Goal: Information Seeking & Learning: Learn about a topic

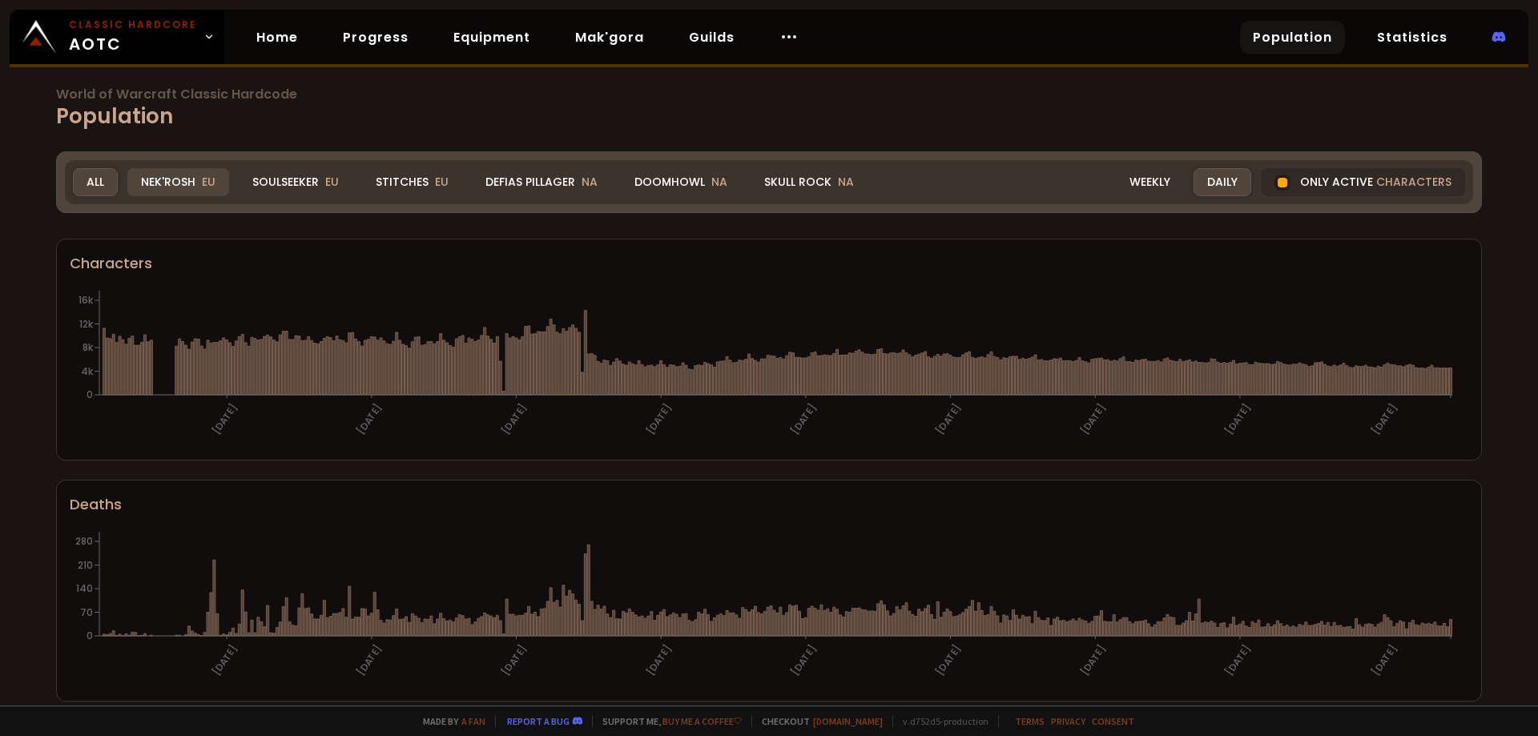
click at [188, 186] on div "Nek'Rosh EU" at bounding box center [178, 182] width 102 height 28
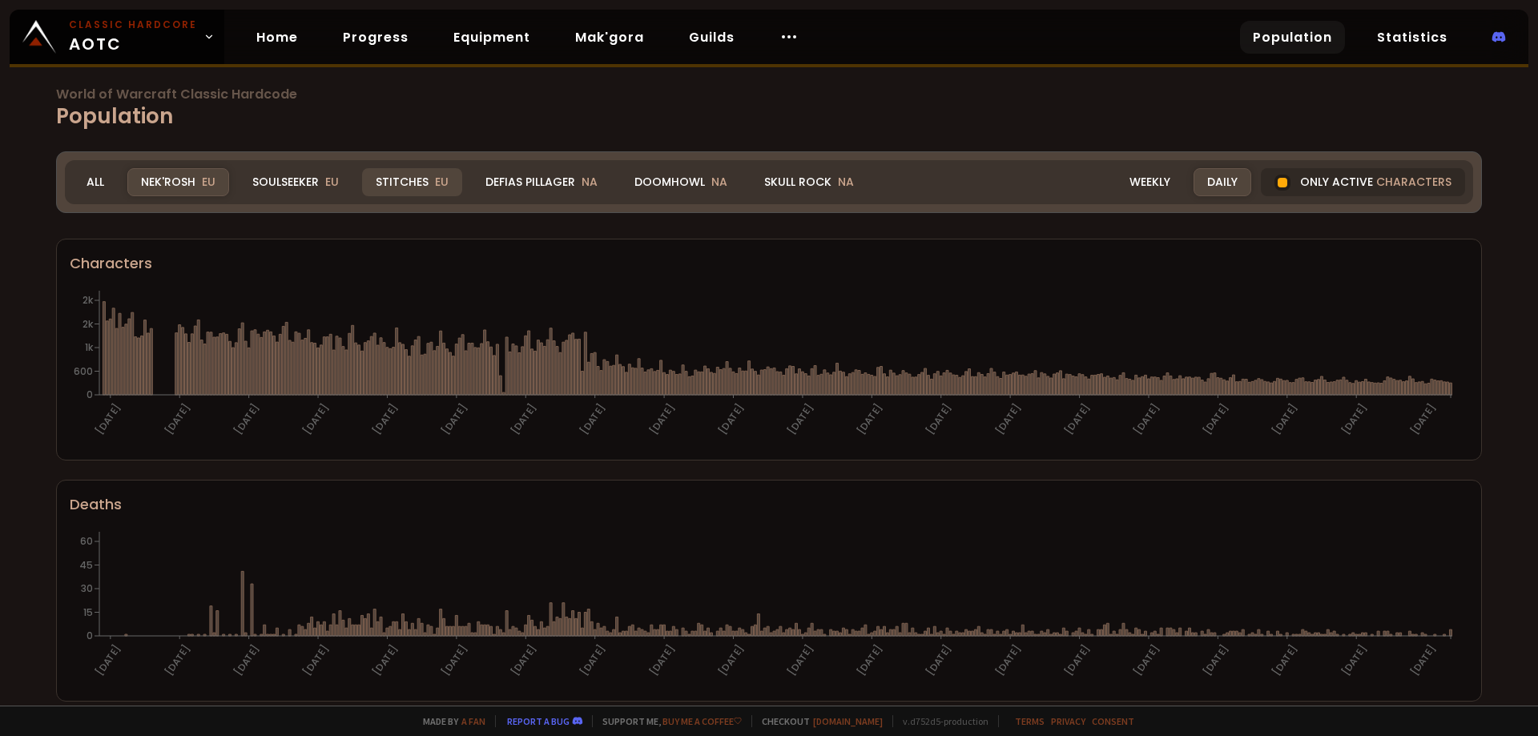
click at [390, 183] on div "Stitches EU" at bounding box center [412, 182] width 100 height 28
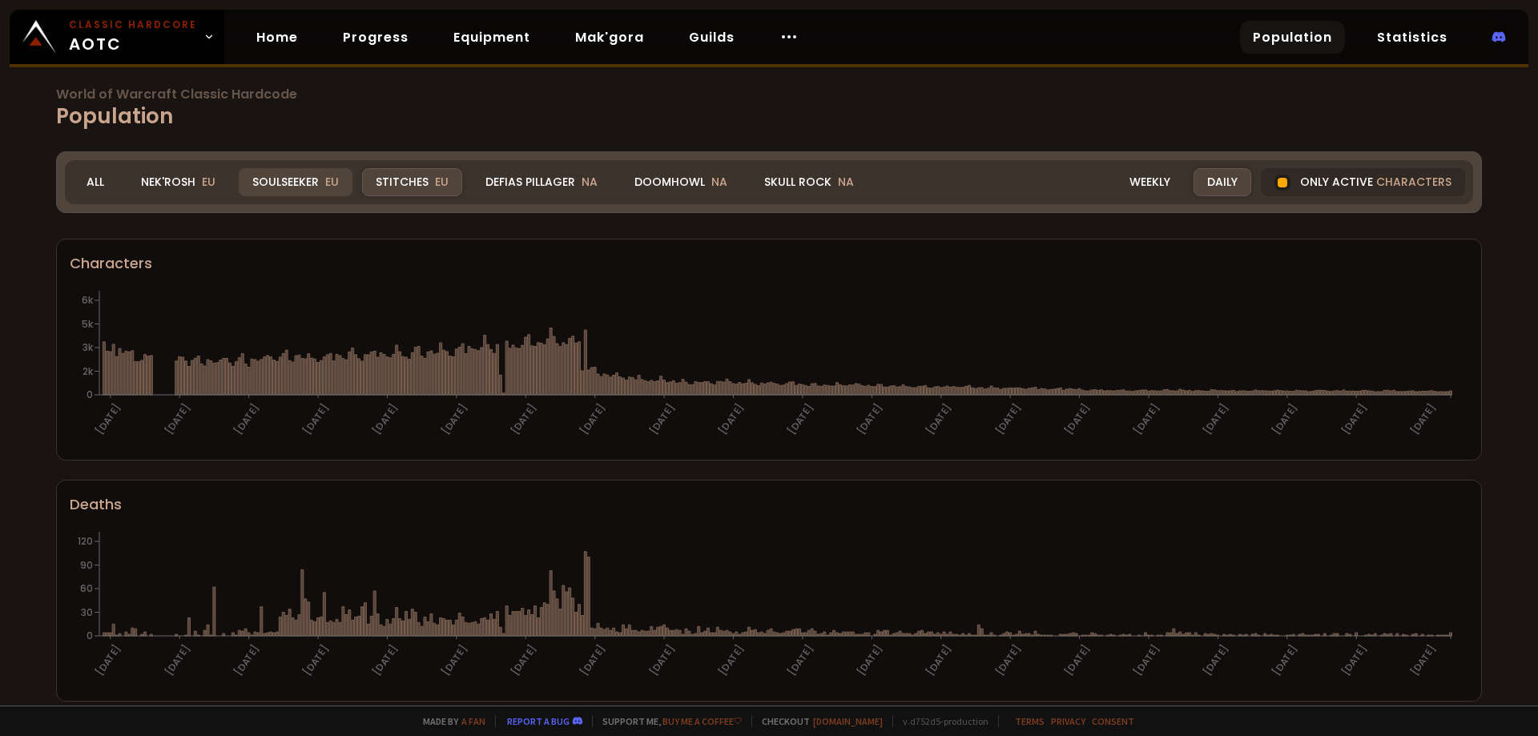
click at [312, 180] on div "Soulseeker EU" at bounding box center [296, 182] width 114 height 28
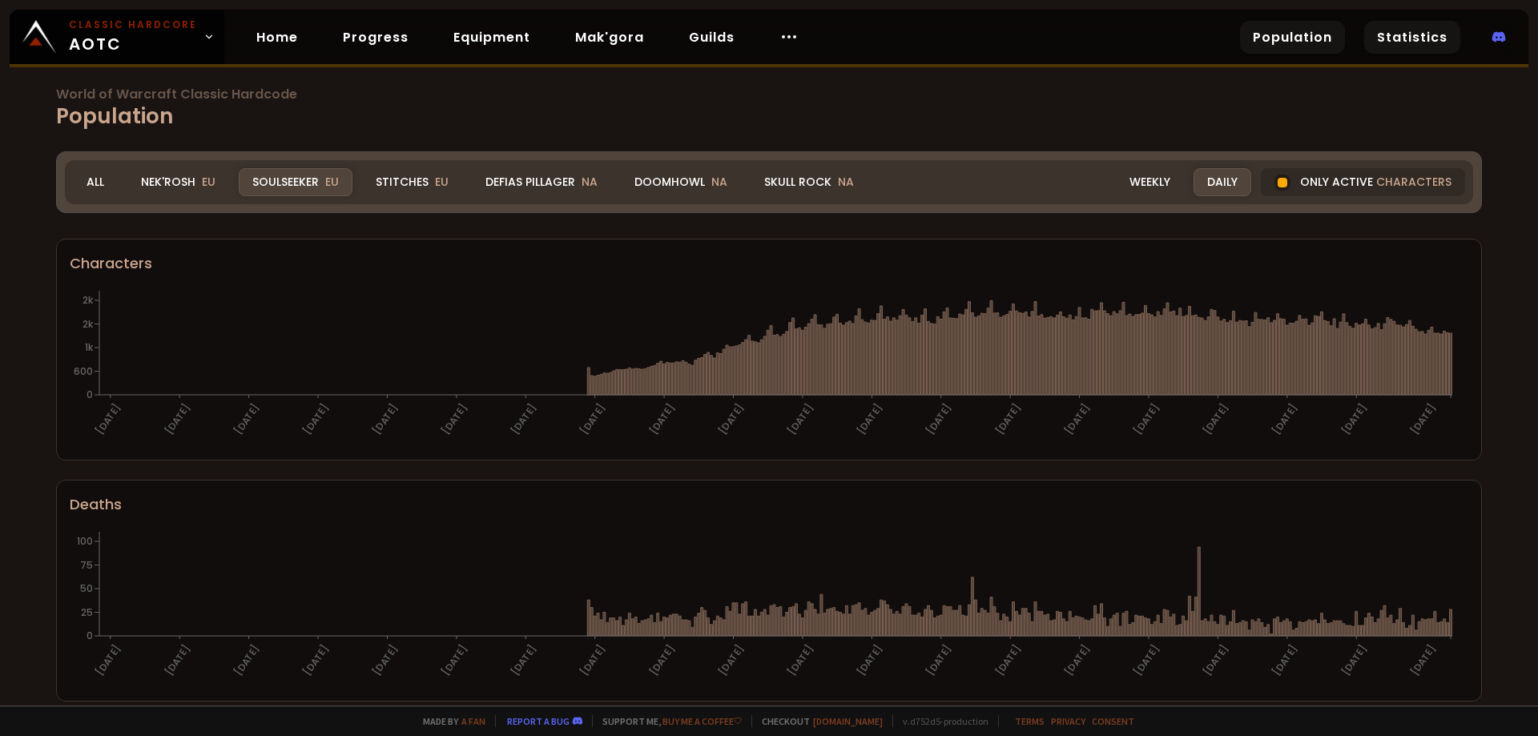
click at [1398, 40] on link "Statistics" at bounding box center [1412, 37] width 96 height 33
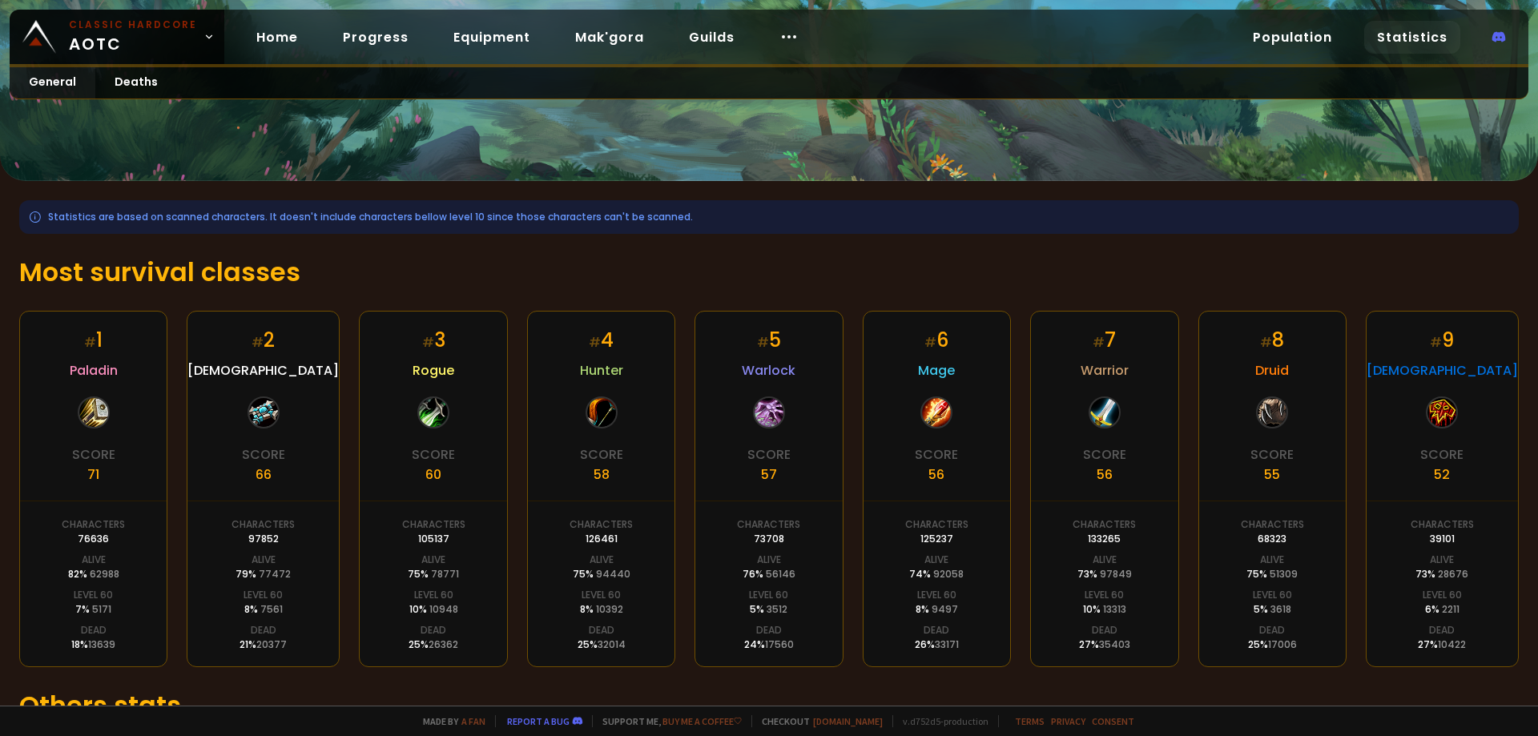
scroll to position [237, 0]
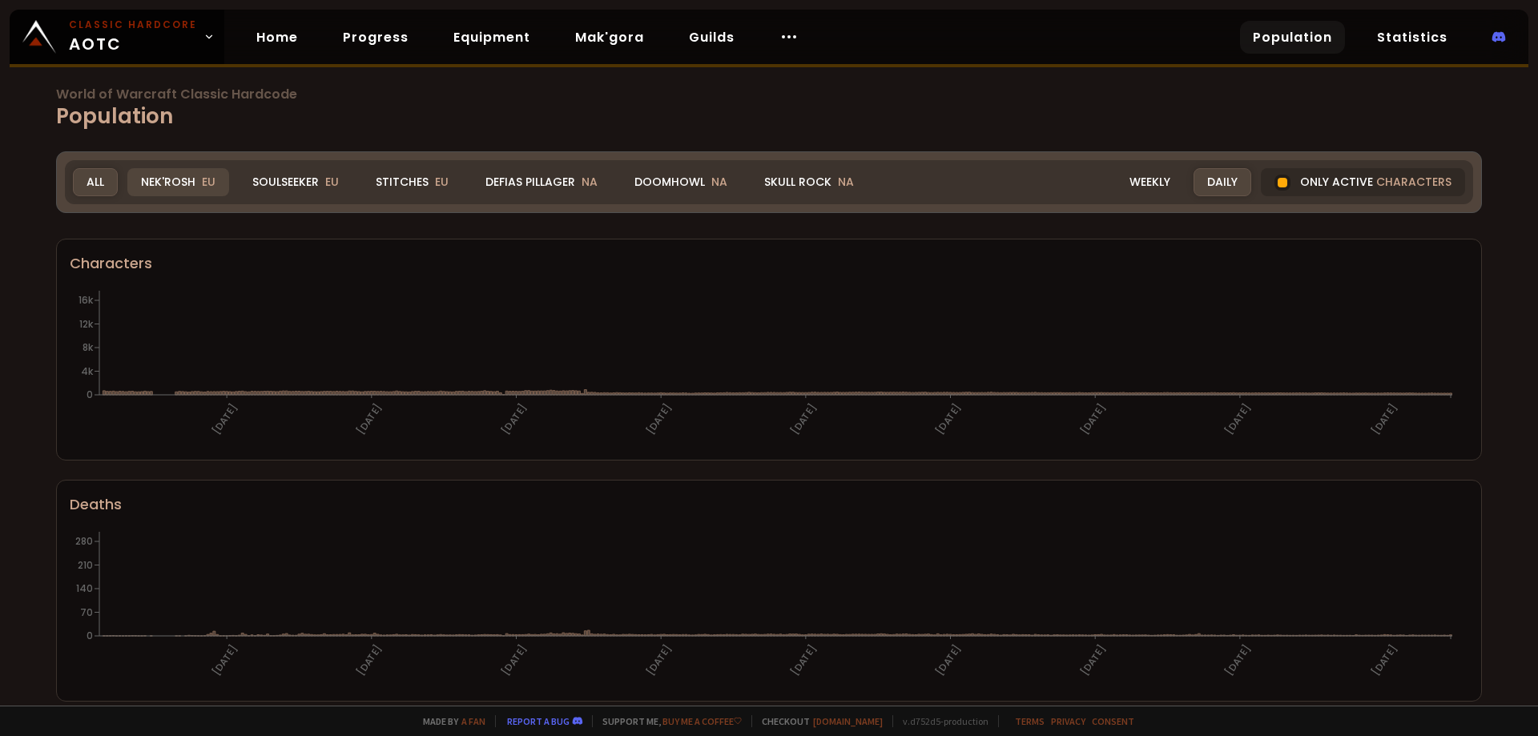
click at [169, 180] on div "Nek'Rosh EU" at bounding box center [178, 182] width 102 height 28
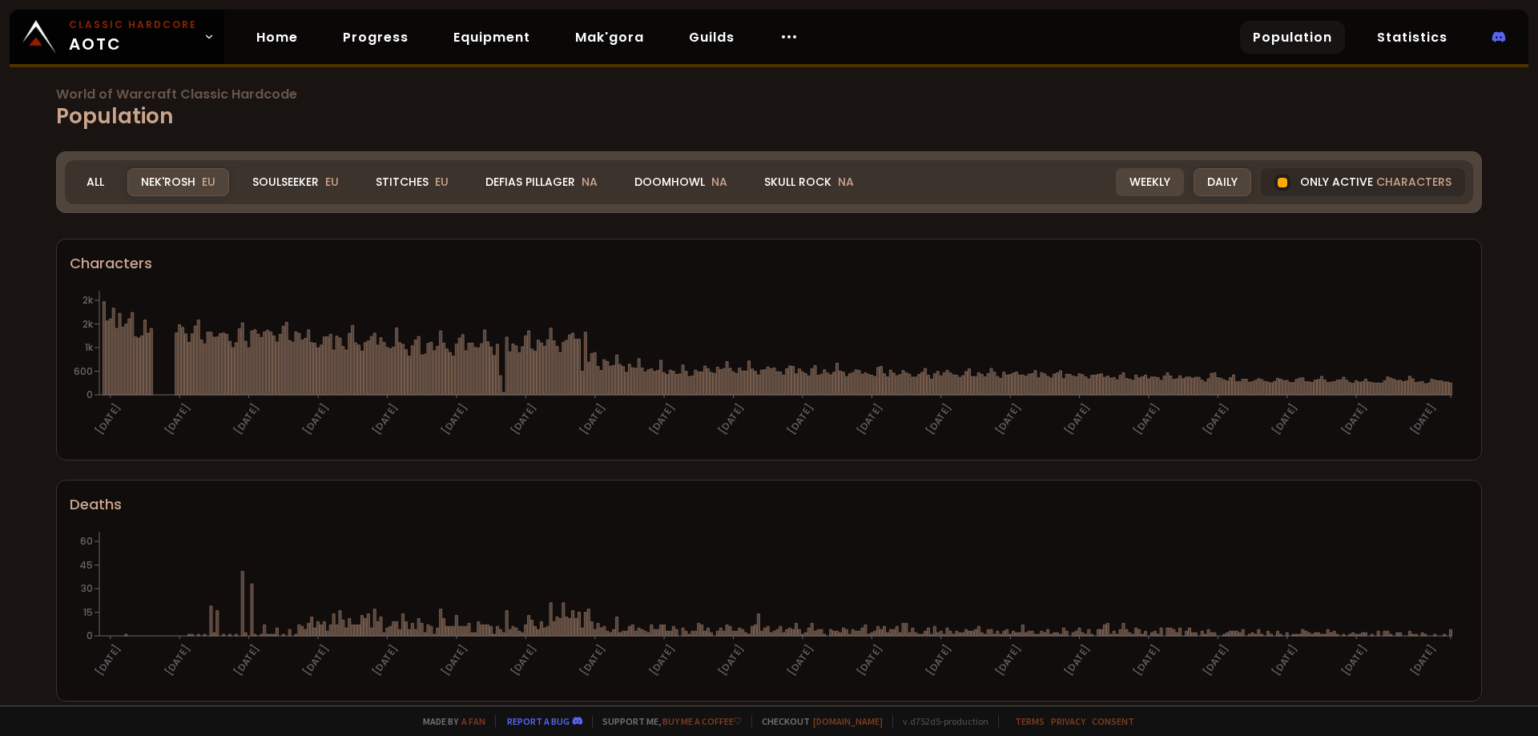
drag, startPoint x: 1369, startPoint y: 173, endPoint x: 1132, endPoint y: 184, distance: 237.3
click at [1369, 173] on div "Only active characters" at bounding box center [1363, 182] width 204 height 28
click at [1275, 179] on div at bounding box center [1282, 183] width 16 height 16
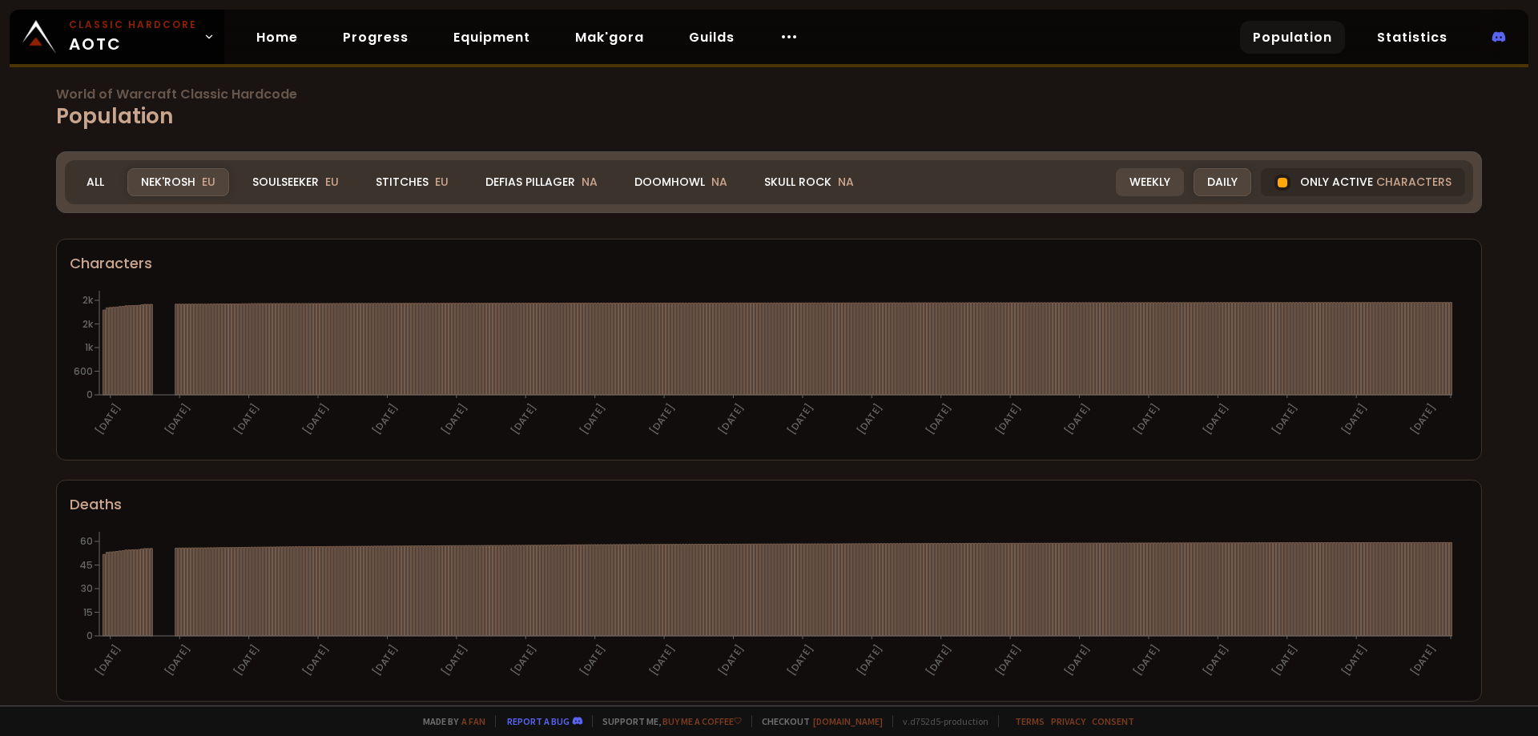
click at [1132, 184] on div "Weekly" at bounding box center [1150, 182] width 68 height 28
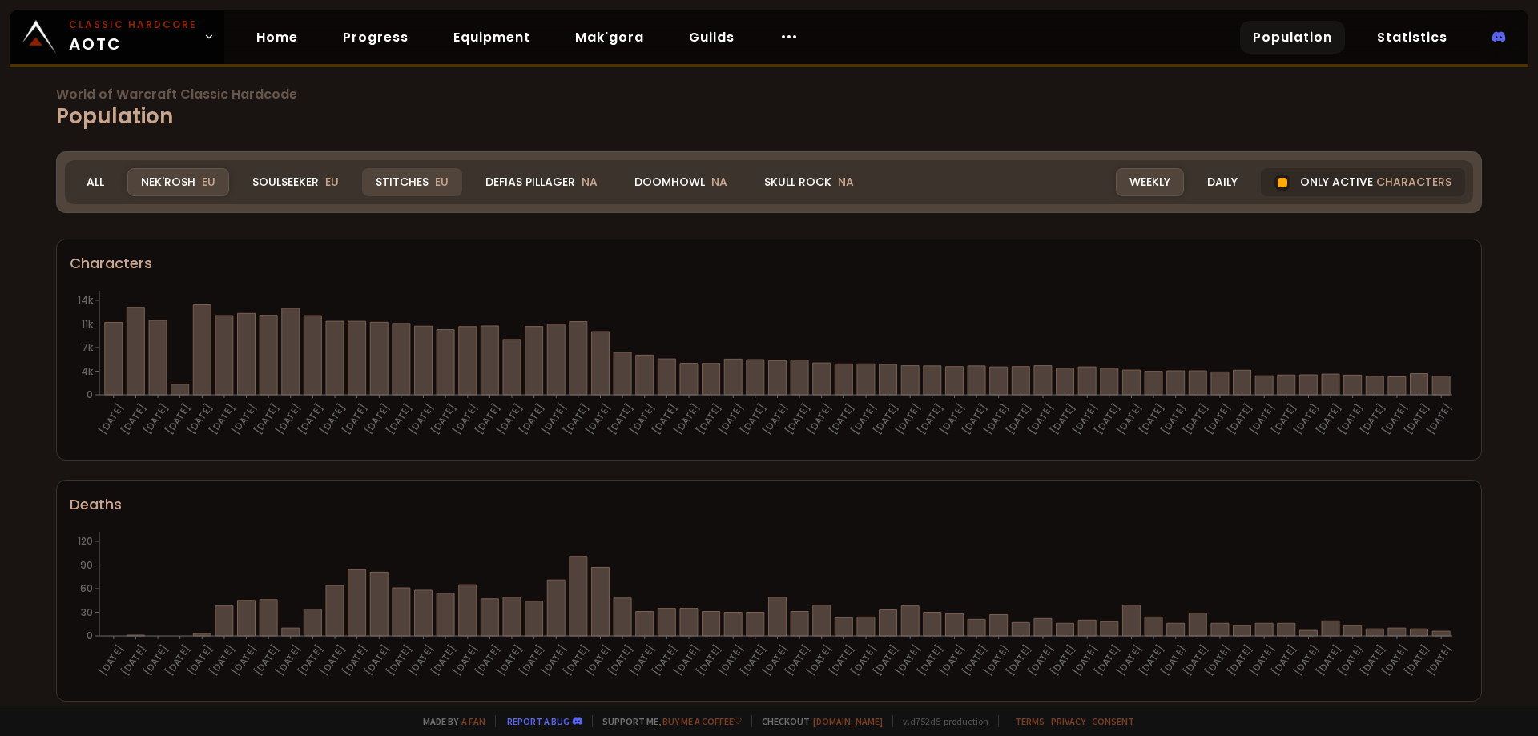
click at [408, 188] on div "Stitches EU" at bounding box center [412, 182] width 100 height 28
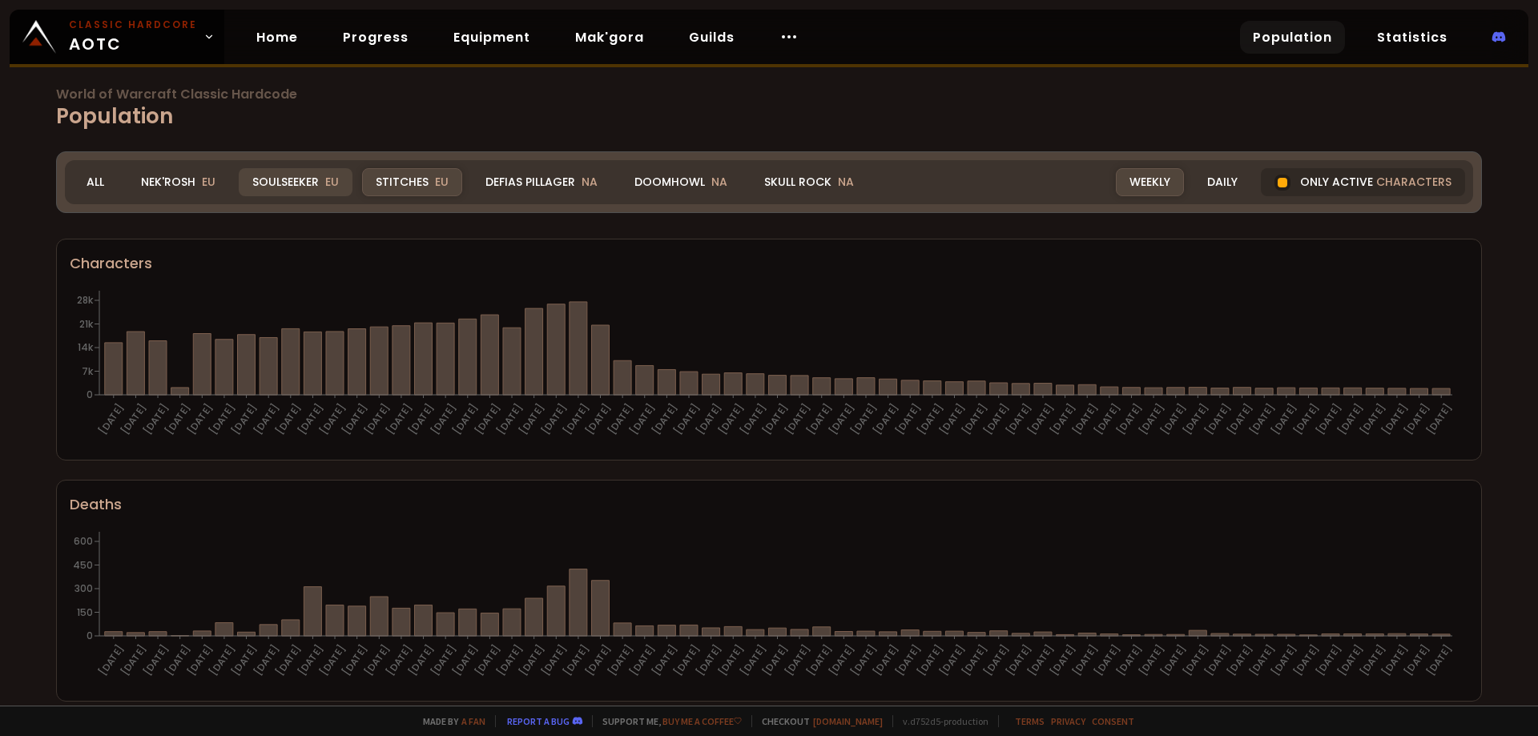
click at [293, 186] on div "Soulseeker EU" at bounding box center [296, 182] width 114 height 28
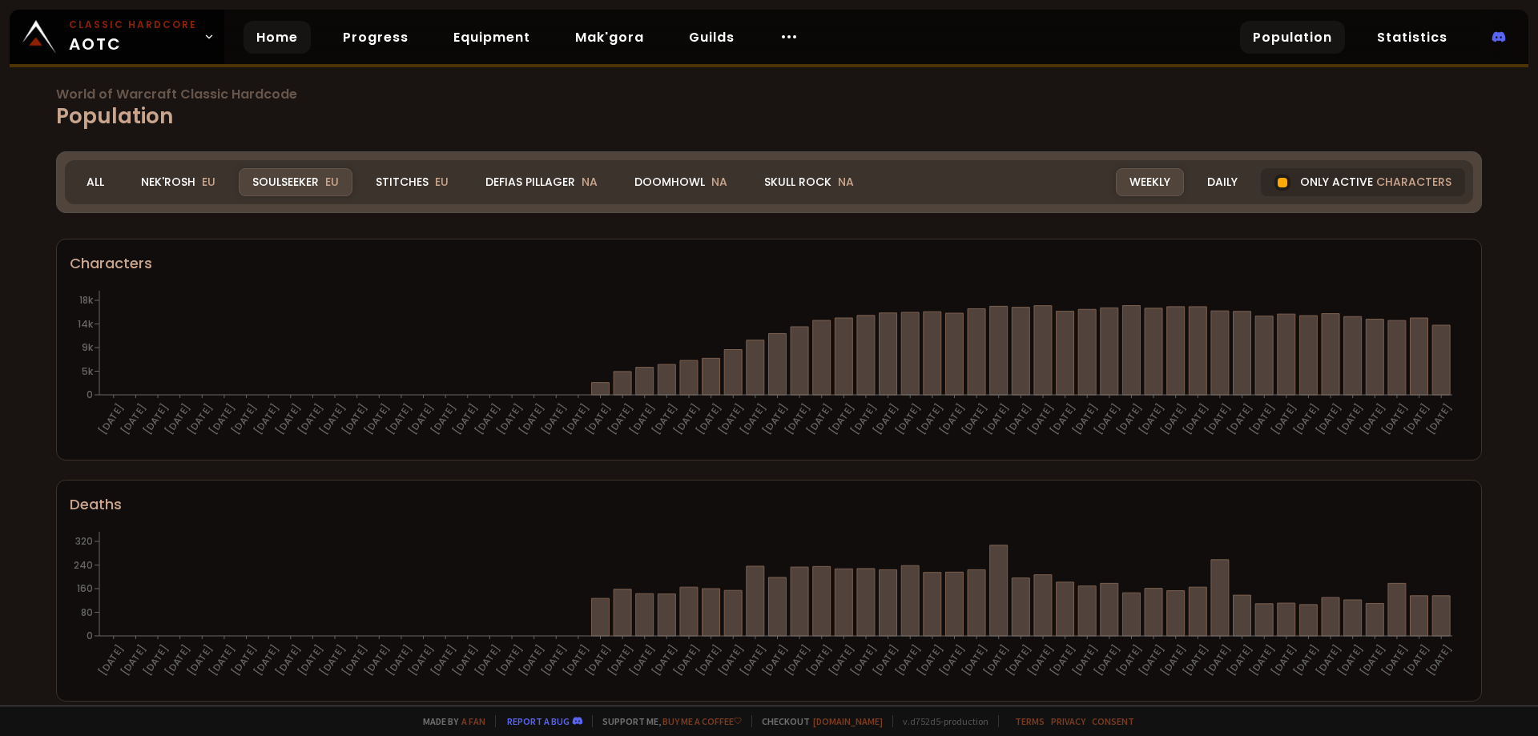
click at [286, 32] on link "Home" at bounding box center [276, 37] width 67 height 33
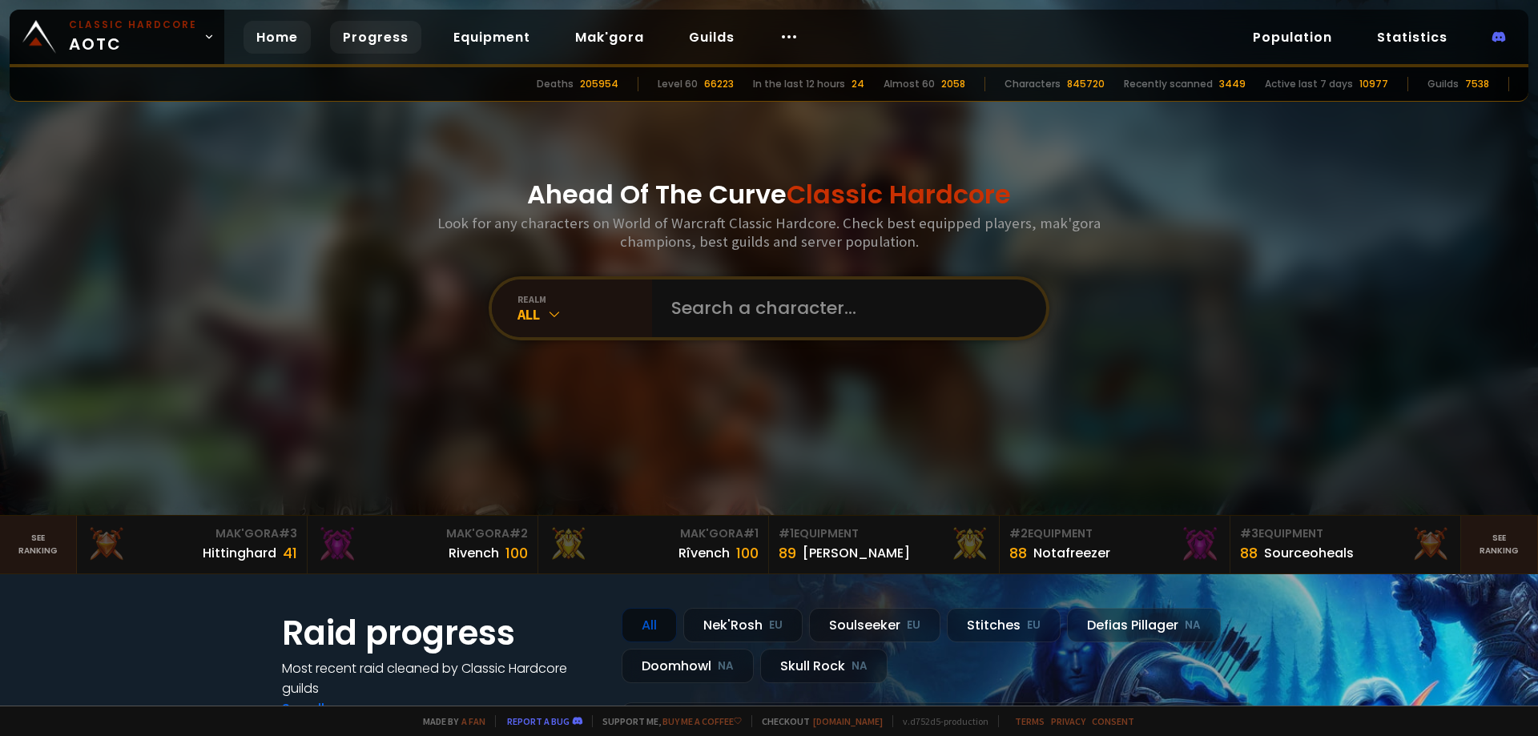
click at [360, 34] on link "Progress" at bounding box center [375, 37] width 91 height 33
click at [1424, 40] on link "Statistics" at bounding box center [1412, 37] width 96 height 33
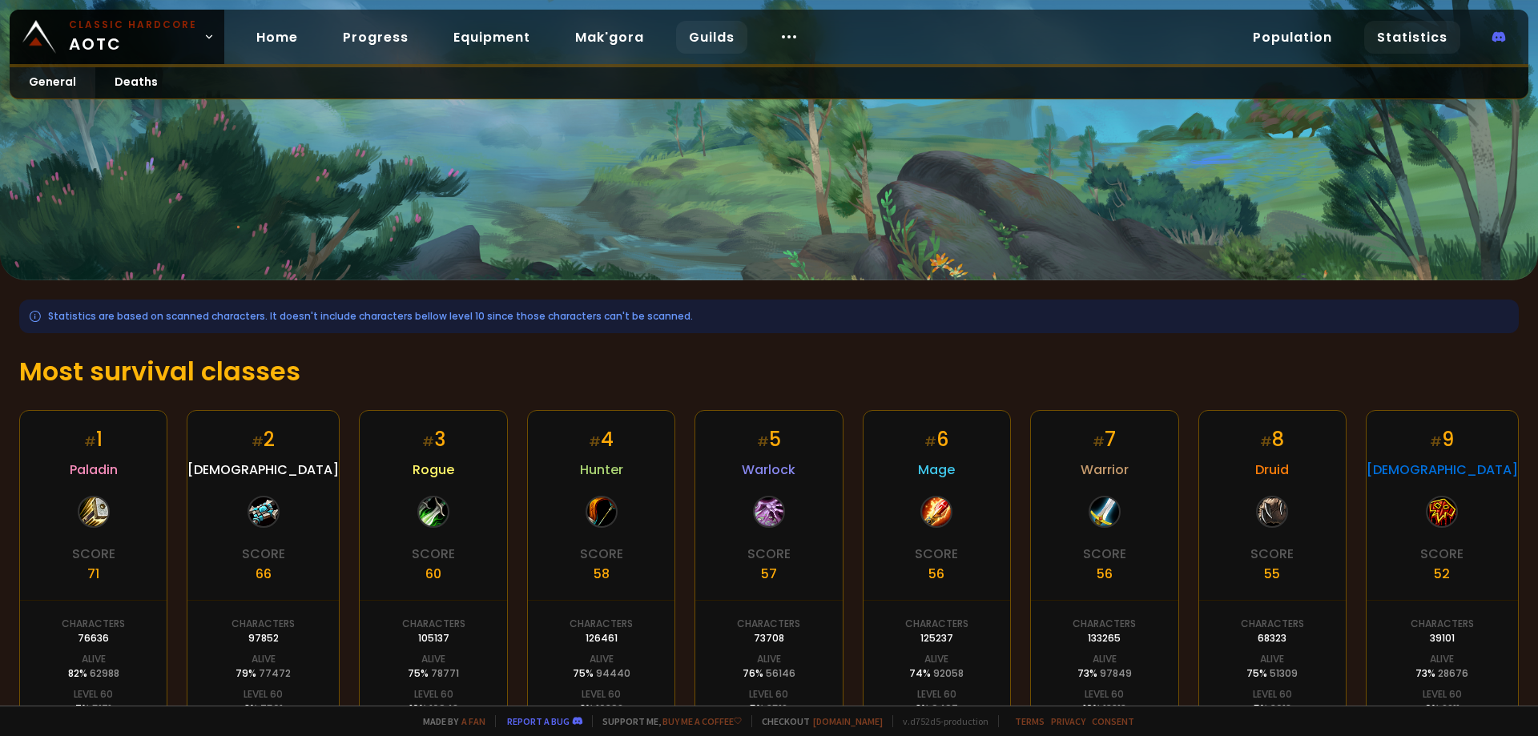
click at [696, 39] on link "Guilds" at bounding box center [711, 37] width 71 height 33
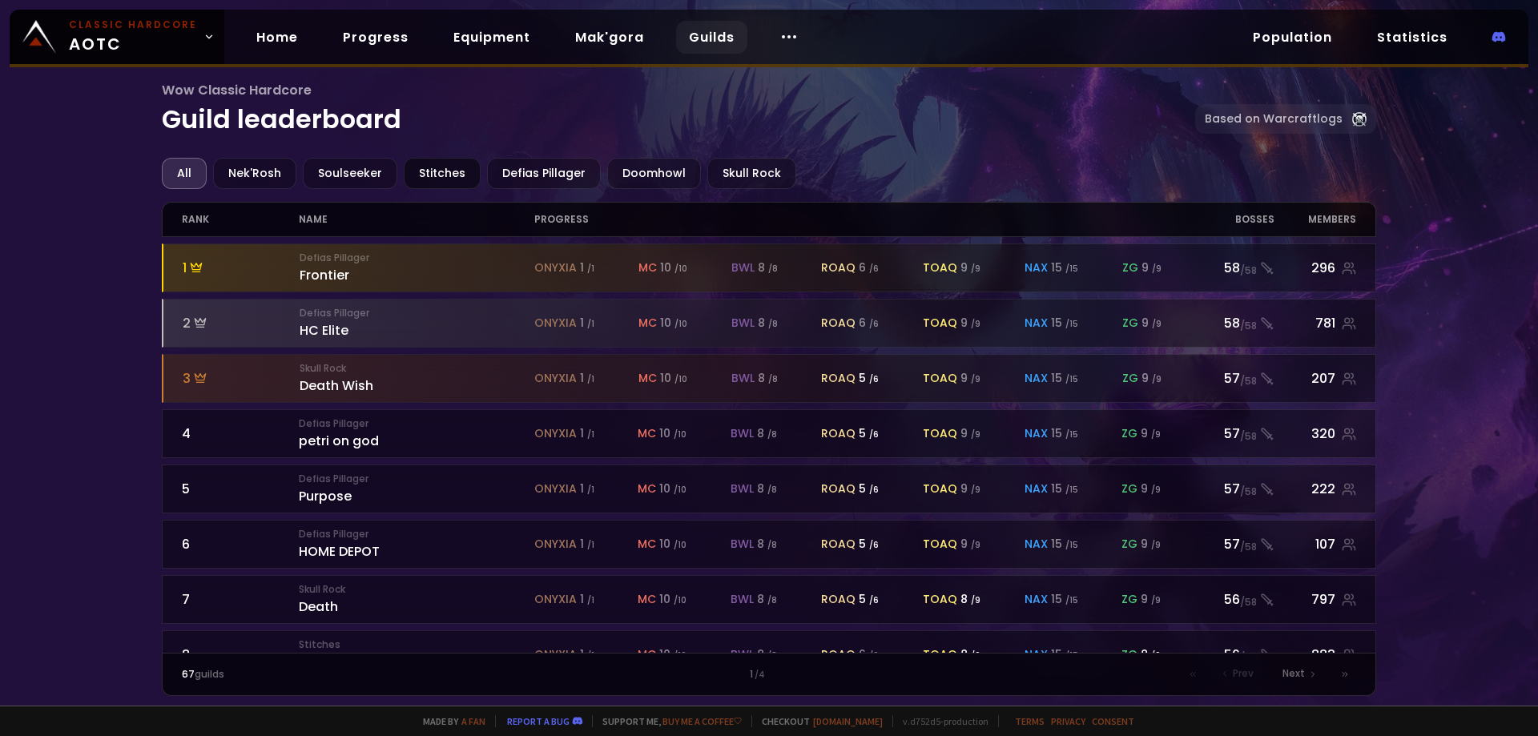
click at [444, 175] on div "Stitches" at bounding box center [442, 173] width 77 height 31
click at [245, 178] on div "Nek'Rosh" at bounding box center [254, 173] width 83 height 31
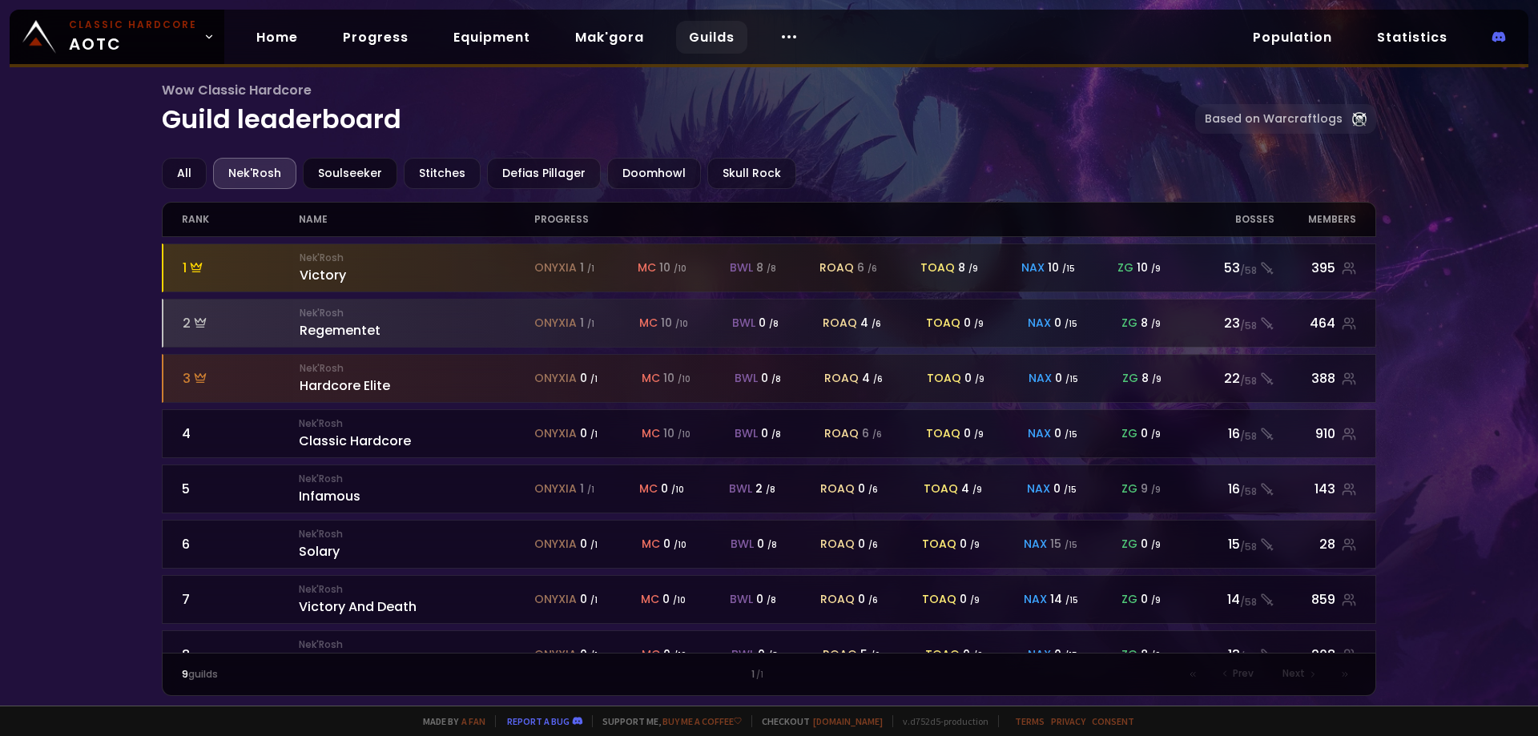
click at [361, 169] on div "Soulseeker" at bounding box center [350, 173] width 95 height 31
click at [1421, 29] on link "Statistics" at bounding box center [1412, 37] width 96 height 33
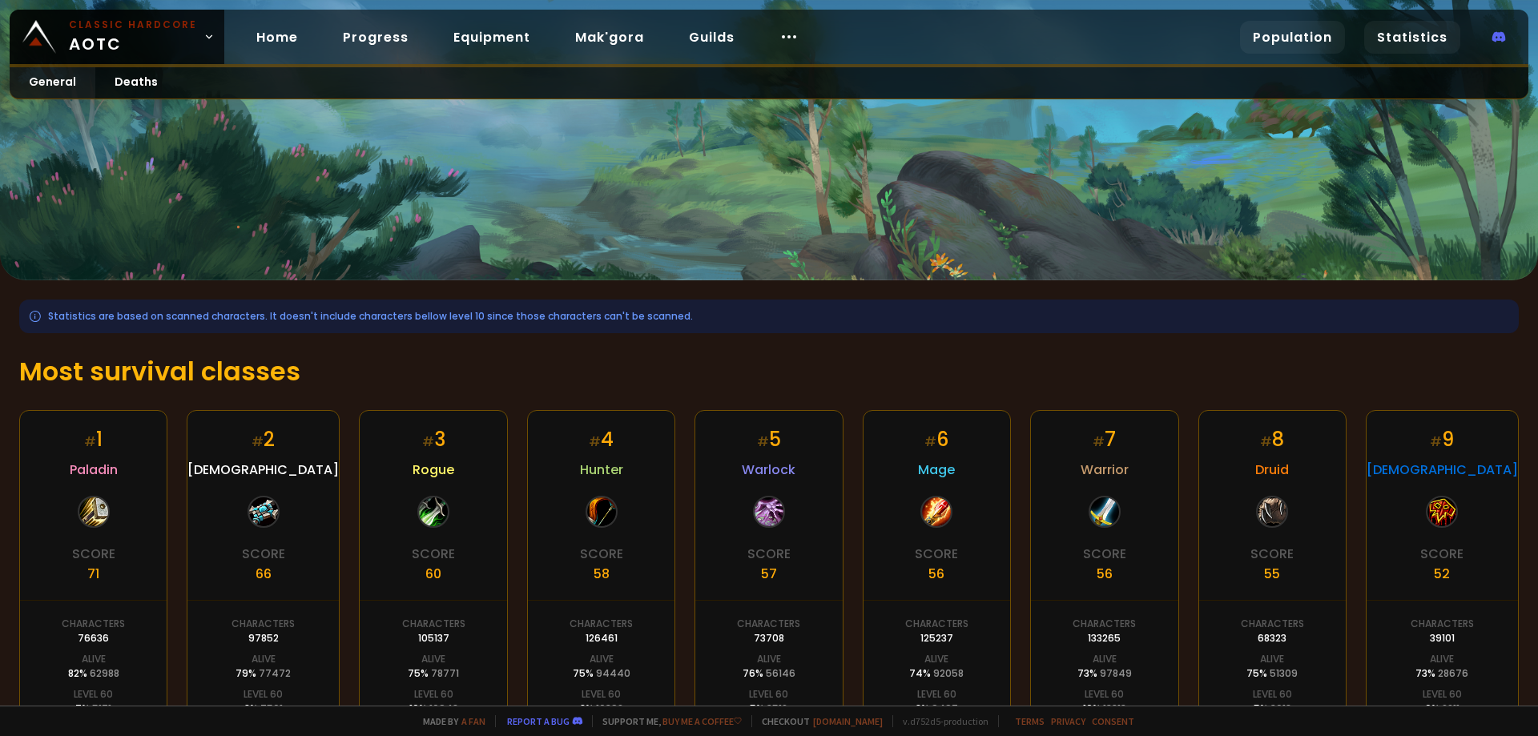
click at [1311, 50] on link "Population" at bounding box center [1292, 37] width 105 height 33
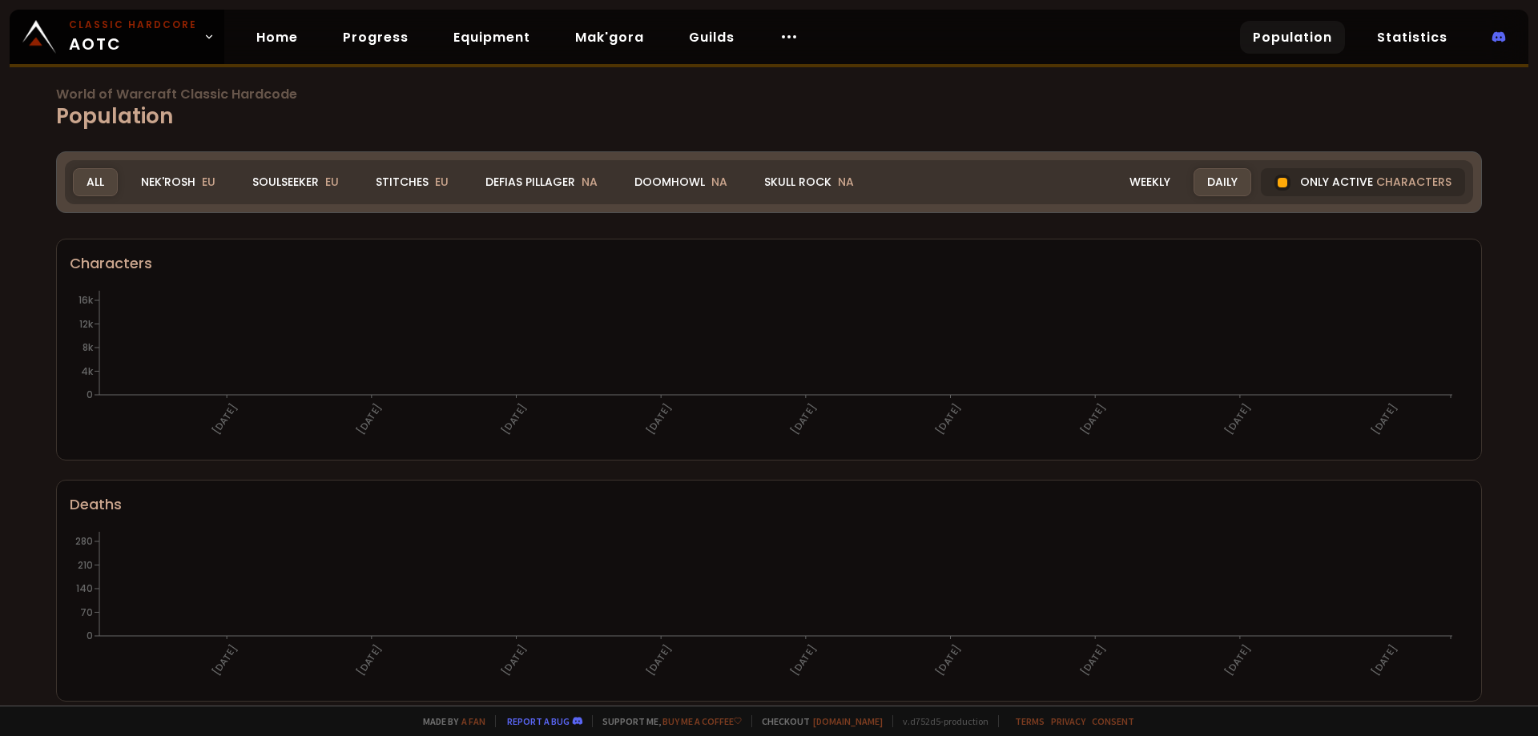
click at [1311, 44] on link "Population" at bounding box center [1292, 37] width 105 height 33
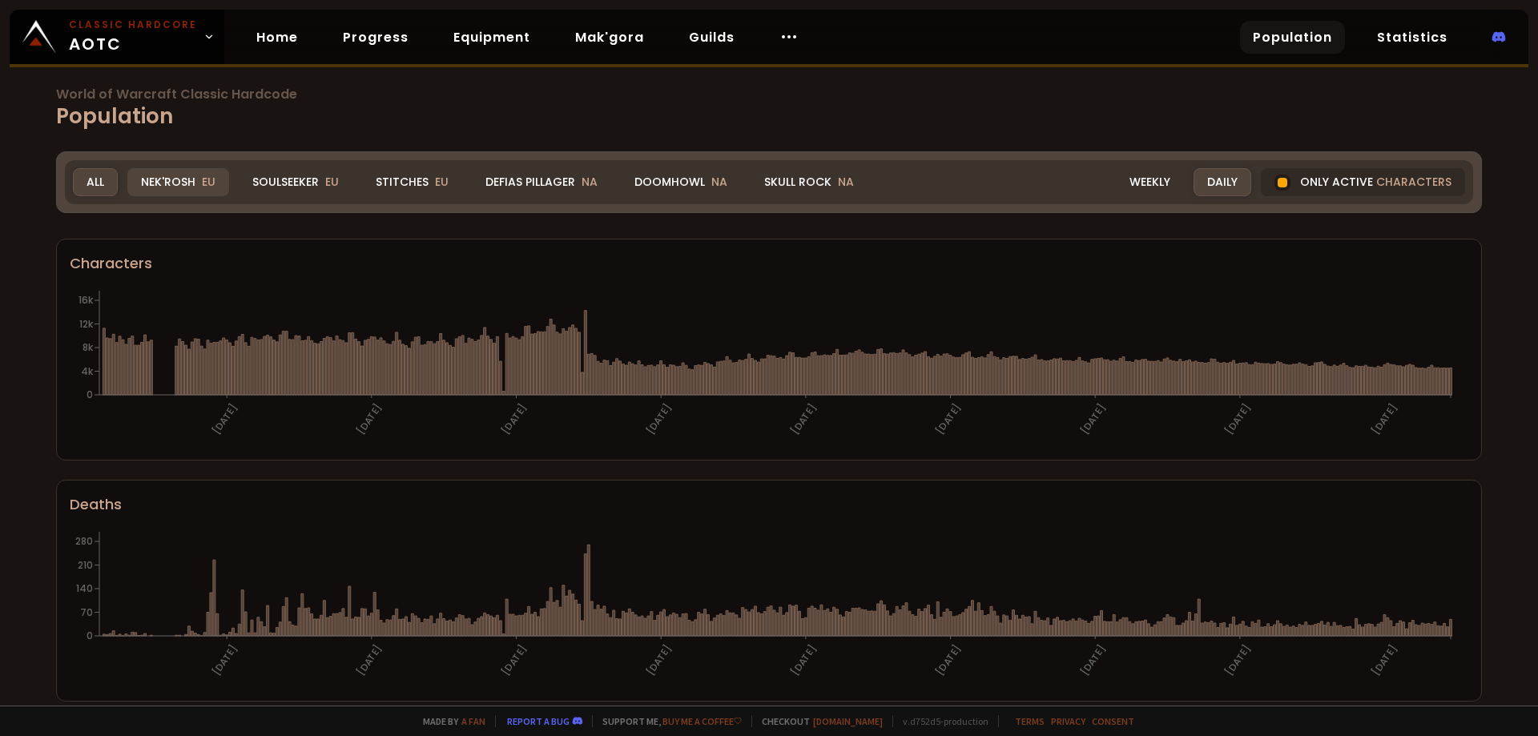
click at [170, 180] on div "Nek'Rosh EU" at bounding box center [178, 182] width 102 height 28
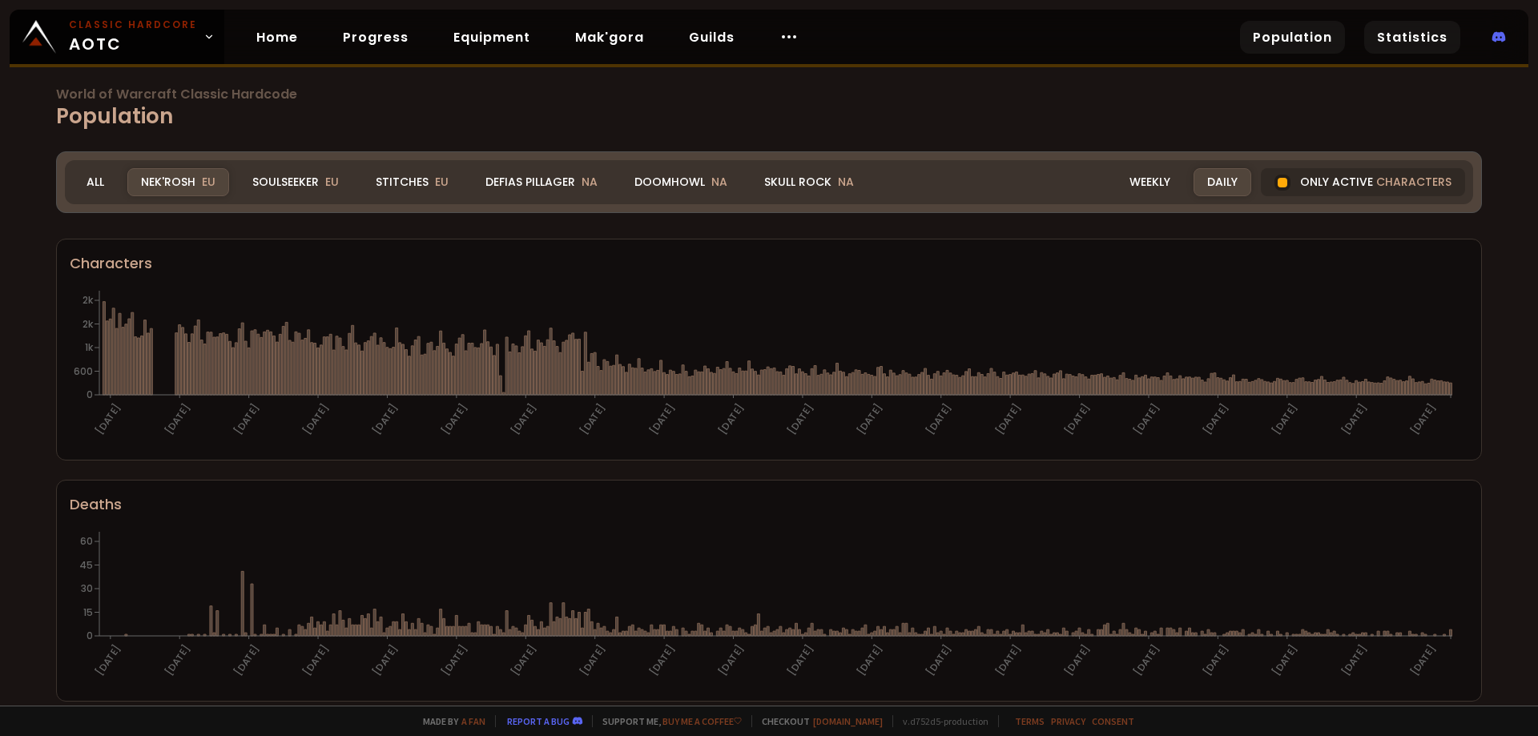
click at [1407, 42] on link "Statistics" at bounding box center [1412, 37] width 96 height 33
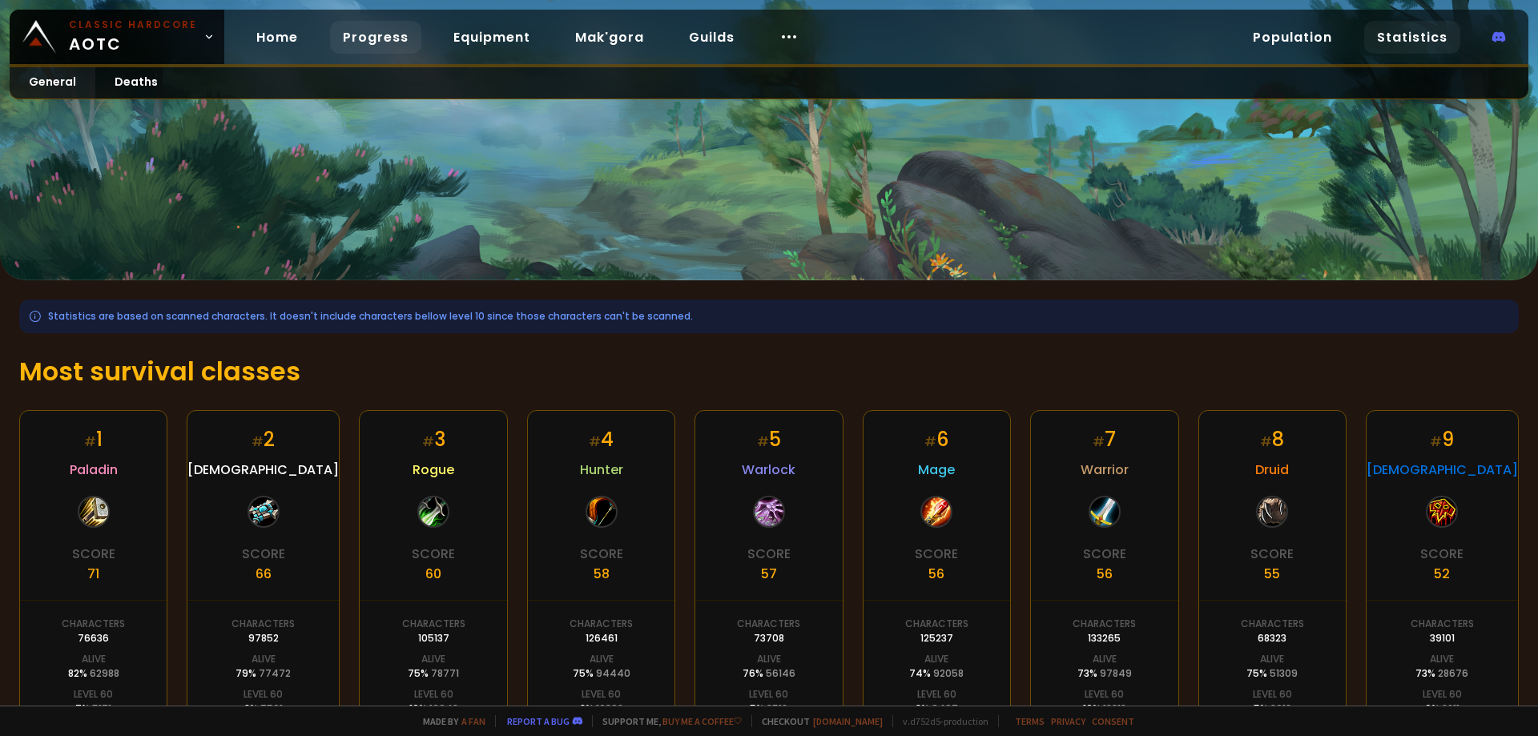
click at [358, 39] on link "Progress" at bounding box center [375, 37] width 91 height 33
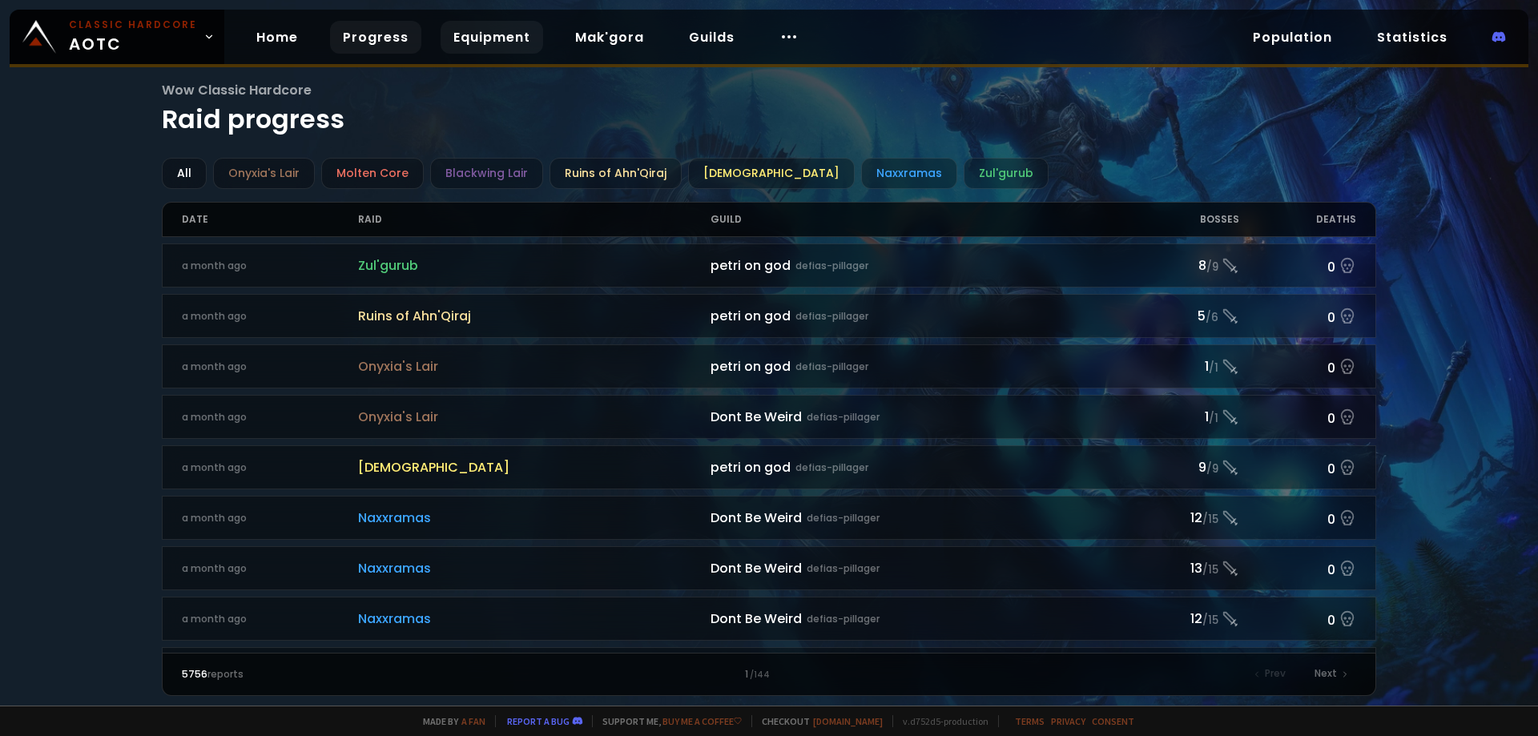
click at [488, 36] on link "Equipment" at bounding box center [491, 37] width 103 height 33
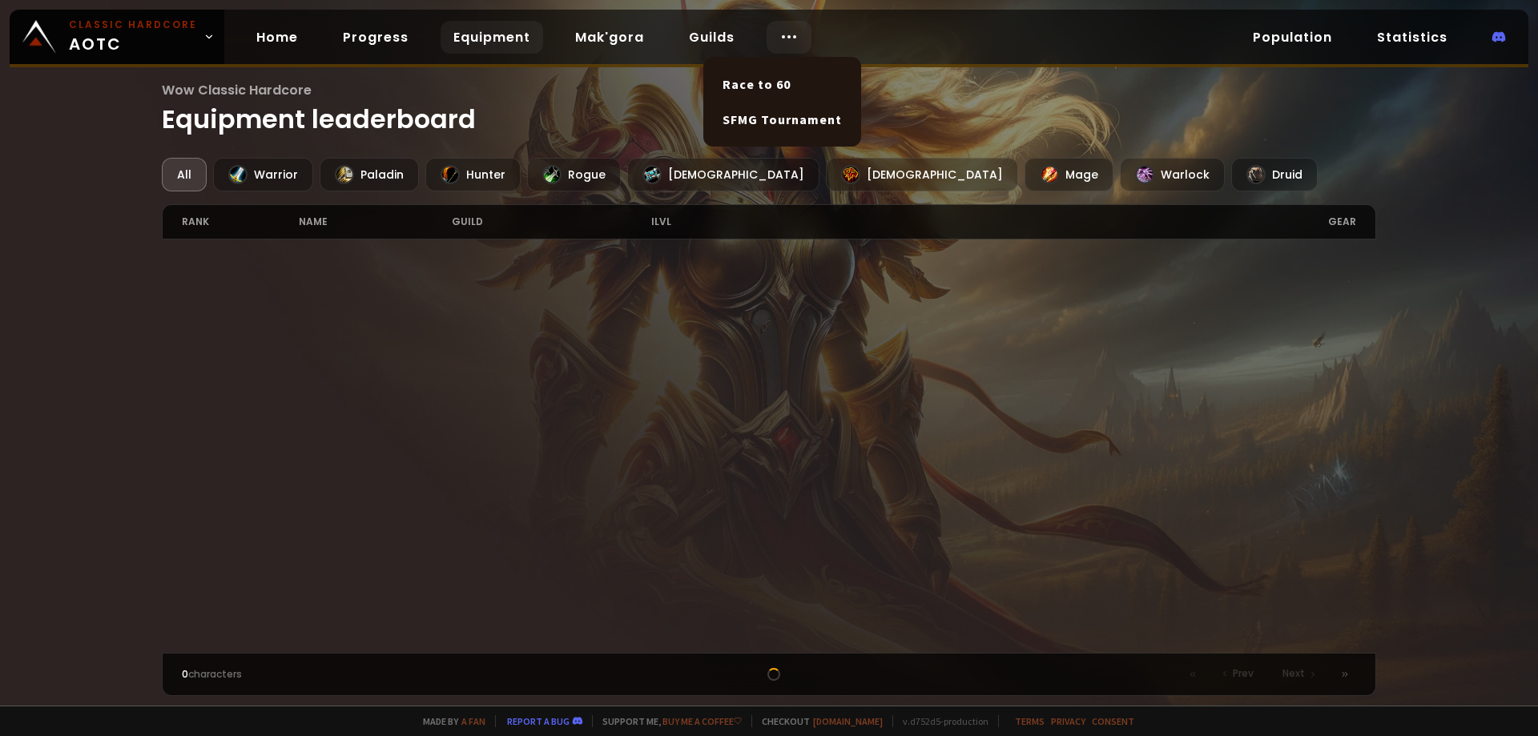
click at [766, 28] on div at bounding box center [788, 37] width 45 height 33
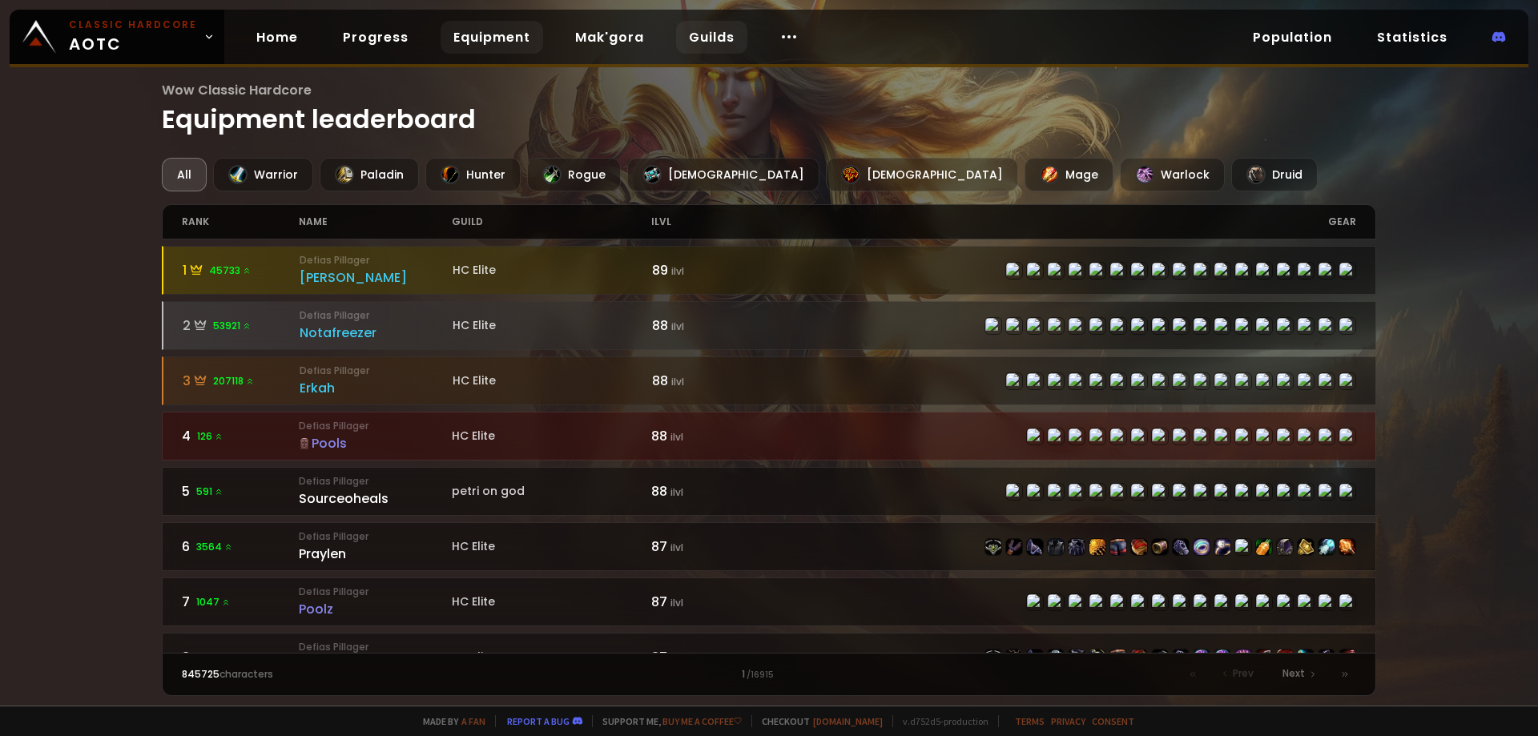
click at [703, 31] on link "Guilds" at bounding box center [711, 37] width 71 height 33
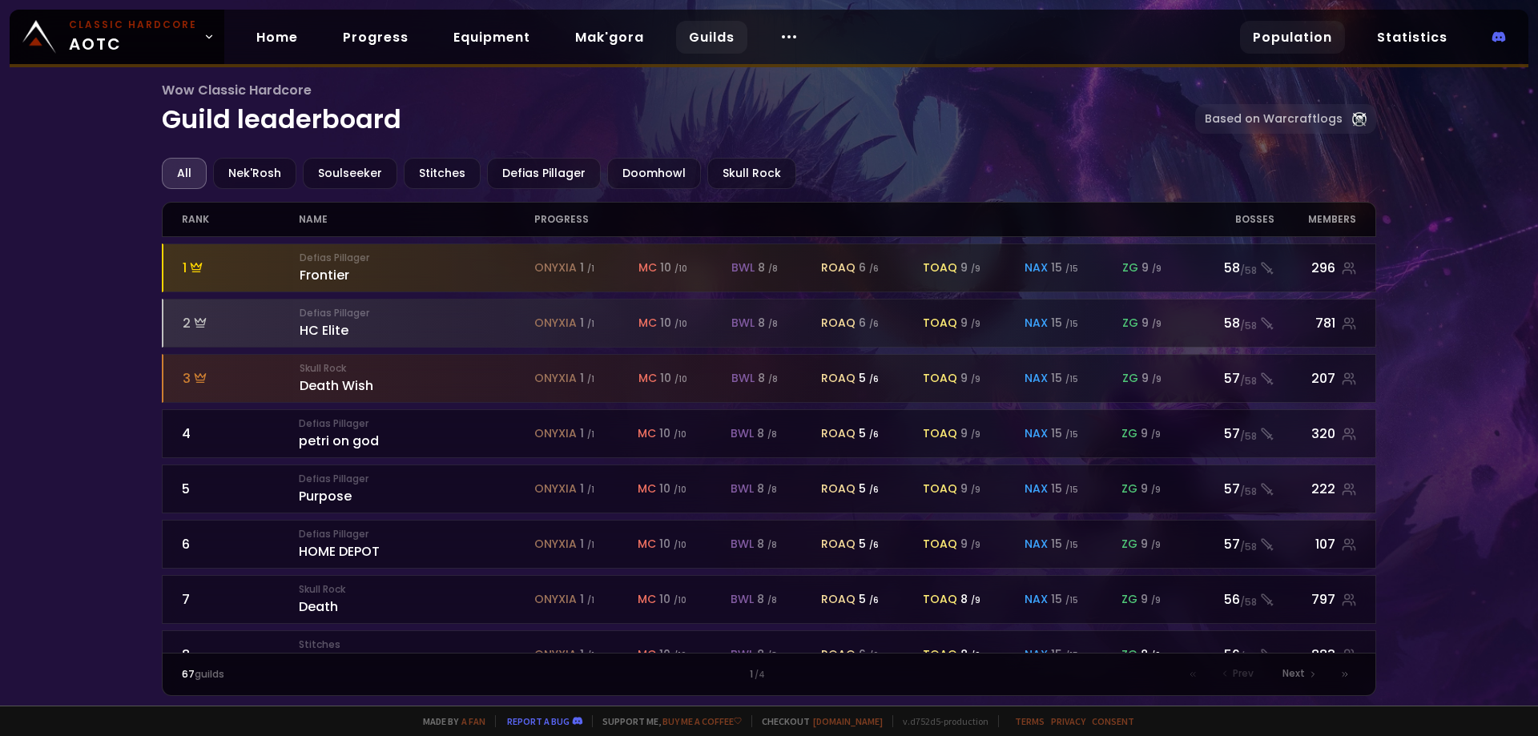
click at [1301, 33] on link "Population" at bounding box center [1292, 37] width 105 height 33
